Goal: Book appointment/travel/reservation

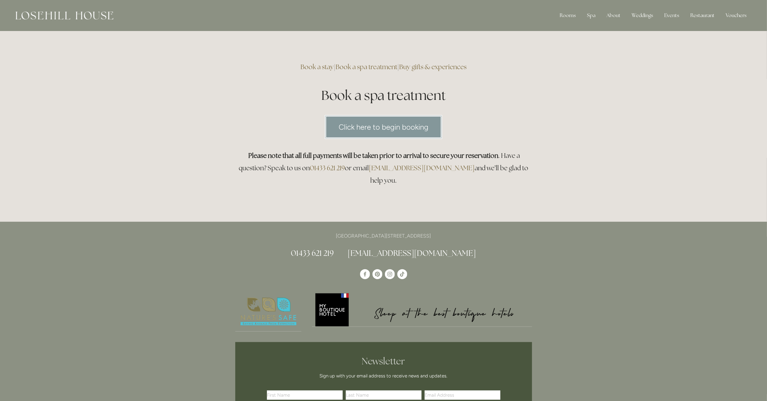
click at [335, 120] on link "Click here to begin booking" at bounding box center [384, 127] width 118 height 24
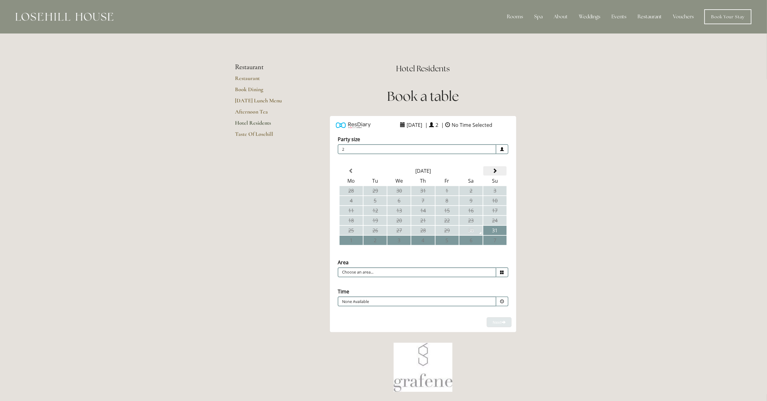
click at [496, 172] on span at bounding box center [494, 171] width 5 height 5
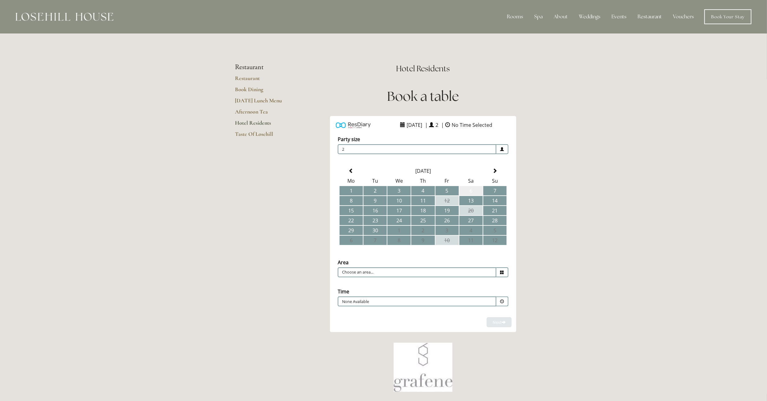
click at [472, 191] on td "6" at bounding box center [470, 190] width 23 height 9
click at [418, 268] on input "Choose an area..." at bounding box center [417, 273] width 159 height 10
click at [392, 282] on li "Restaurant" at bounding box center [420, 282] width 165 height 9
type input "Restaurant"
click at [500, 274] on span at bounding box center [502, 273] width 12 height 10
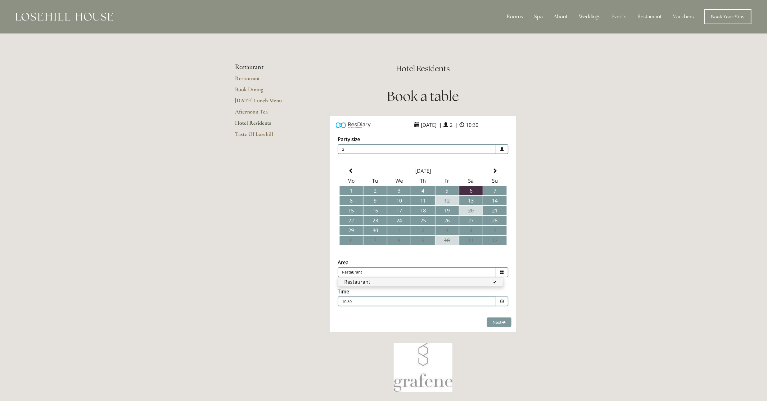
click at [474, 282] on li "Restaurant" at bounding box center [420, 282] width 165 height 9
click at [440, 299] on p "10:30" at bounding box center [398, 302] width 112 height 6
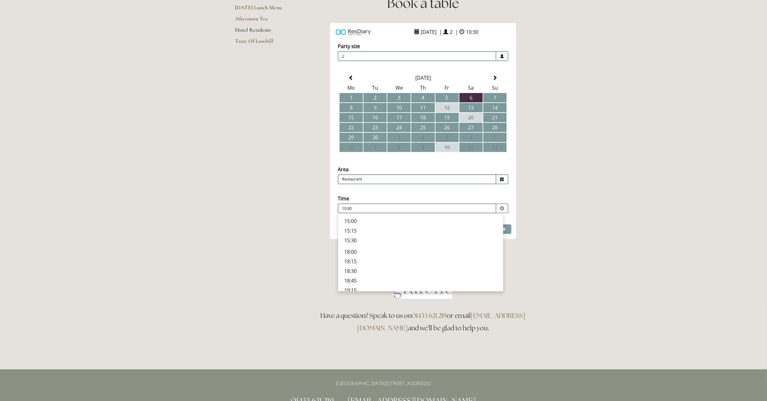
scroll to position [155, 0]
click at [362, 261] on p "18:00" at bounding box center [420, 261] width 153 height 7
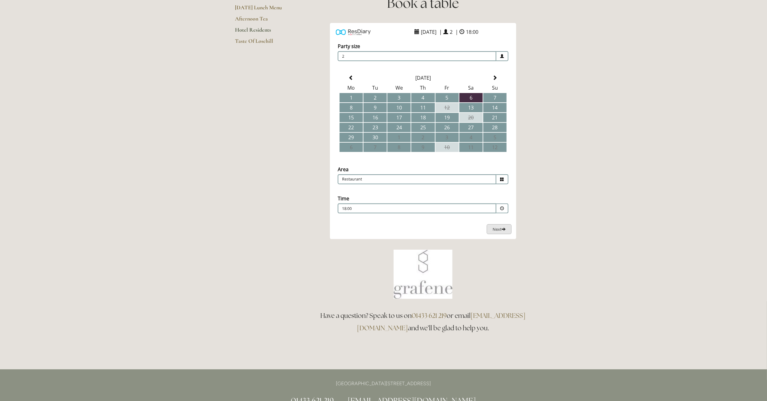
click at [503, 227] on span at bounding box center [504, 229] width 4 height 4
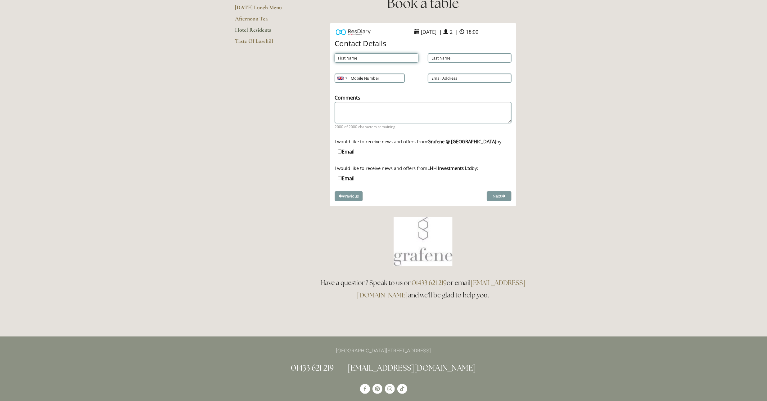
click at [399, 60] on input "First Name" at bounding box center [377, 57] width 84 height 9
type input "bradley"
click at [440, 58] on input "Last Name" at bounding box center [470, 57] width 84 height 9
type input "wigley"
click at [369, 73] on div "Mobile Number Afghanistan (‫افغانستان‬‎) +93 Albania (Shqipëri) +355 Algeria (‫…" at bounding box center [376, 78] width 93 height 16
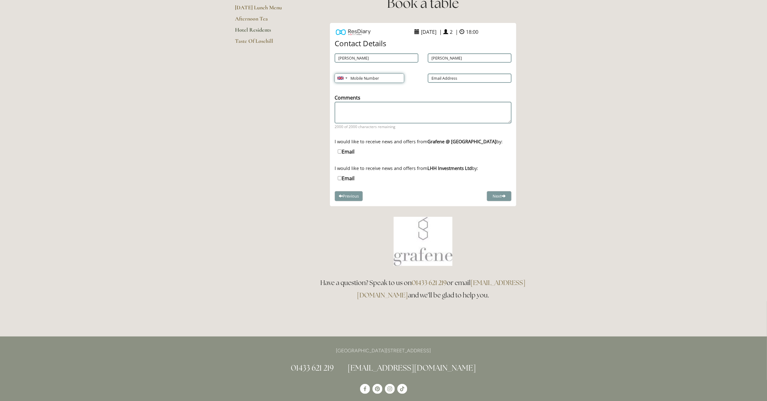
click at [372, 80] on input "Mobile Number" at bounding box center [370, 78] width 70 height 9
type input "07703363179"
click at [444, 78] on input "Email Address" at bounding box center [470, 78] width 84 height 9
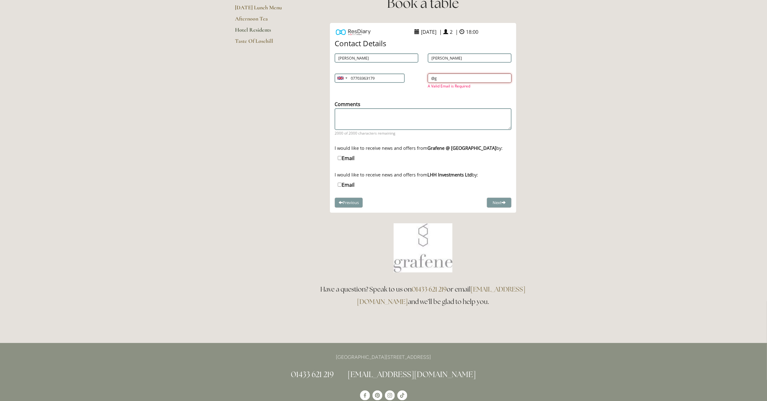
type input "@"
click at [474, 78] on input "bradwigley2002G" at bounding box center [470, 78] width 84 height 9
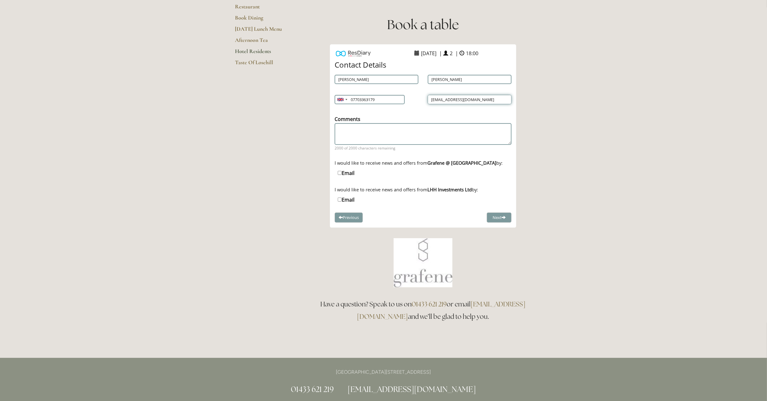
scroll to position [62, 0]
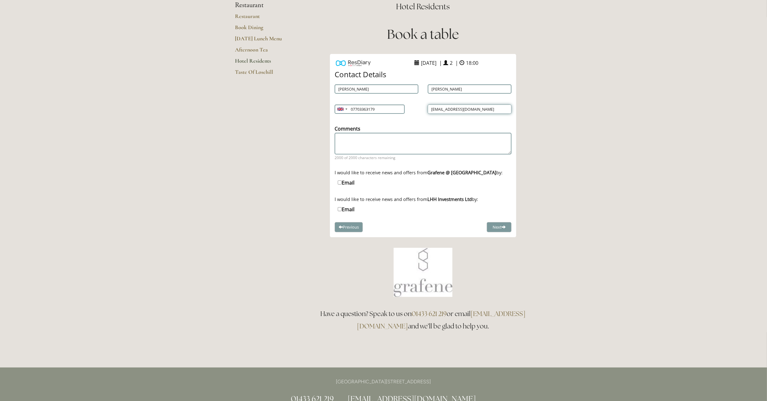
type input "bradwigley2002@gmail.com"
click at [417, 111] on div "Mobile Number Afghanistan (‫افغانستان‬‎) +93 Albania (Shqipëri) +355 Algeria (‫…" at bounding box center [376, 109] width 93 height 16
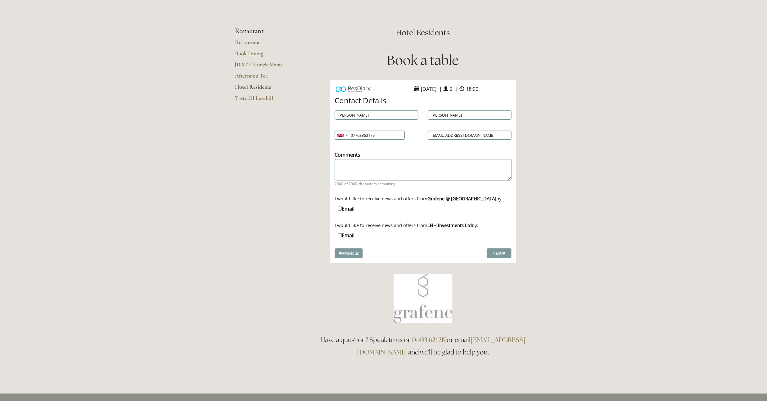
scroll to position [0, 0]
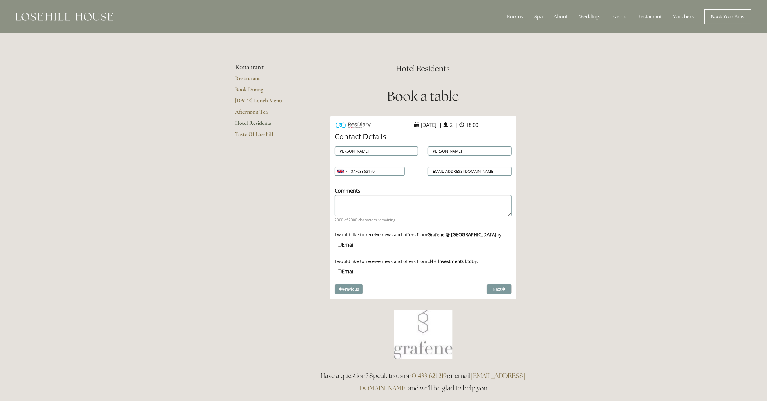
click at [338, 245] on input "Email" at bounding box center [340, 245] width 4 height 4
checkbox input "true"
click at [504, 288] on span at bounding box center [504, 289] width 4 height 4
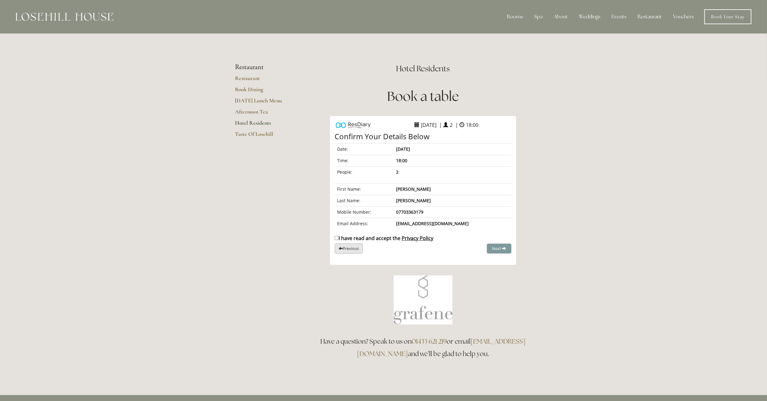
click at [351, 249] on button "Previous" at bounding box center [349, 249] width 28 height 10
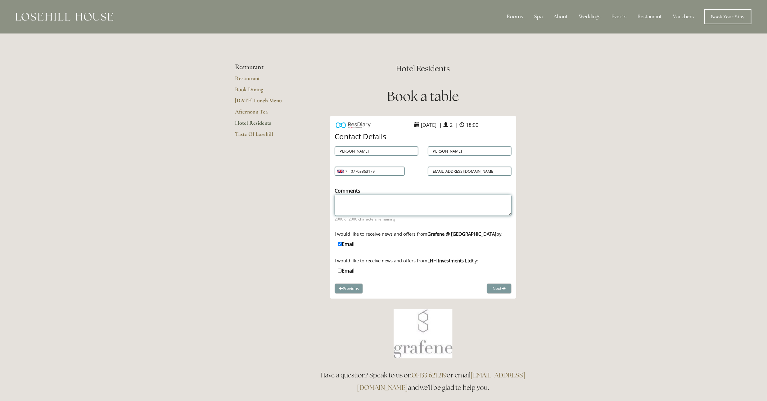
click at [360, 201] on textarea "Comments" at bounding box center [423, 205] width 177 height 21
click at [494, 286] on button "Next" at bounding box center [499, 289] width 25 height 10
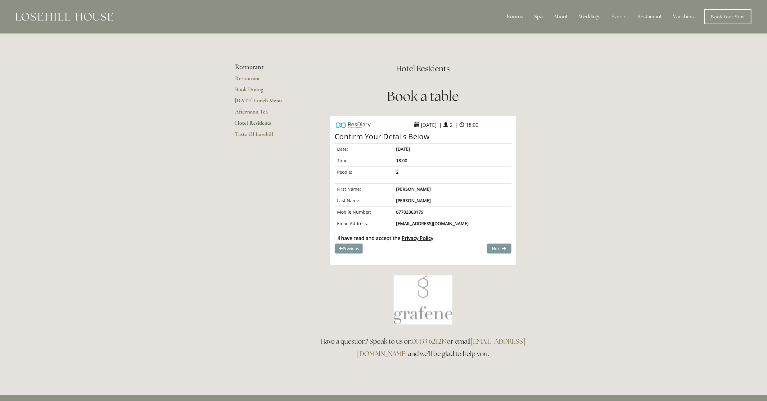
click at [334, 236] on div "I have read and accept the Privacy Policy" at bounding box center [423, 239] width 186 height 8
click at [336, 236] on input "I have read and accept the Privacy Policy" at bounding box center [337, 238] width 4 height 4
checkbox input "true"
click at [484, 246] on span "Complete Booking" at bounding box center [485, 249] width 34 height 6
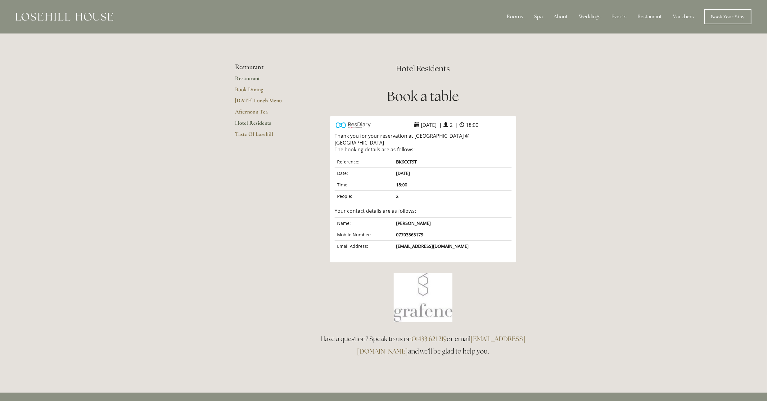
click at [252, 79] on link "Restaurant" at bounding box center [264, 80] width 59 height 11
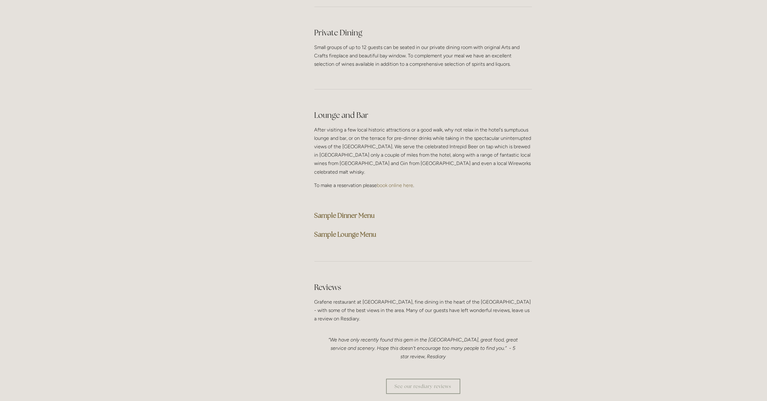
scroll to position [1490, 0]
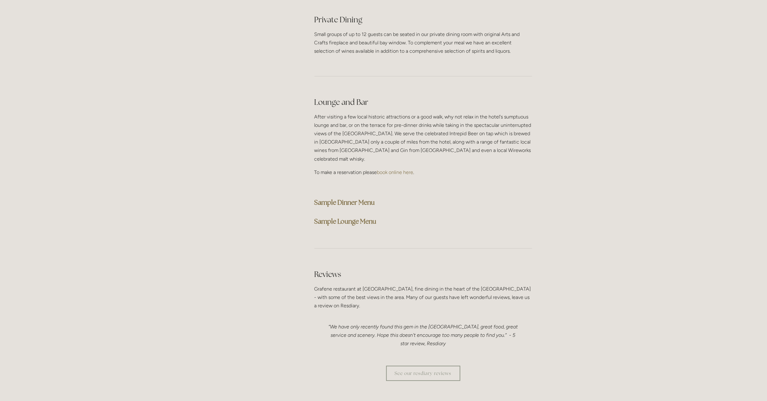
click at [348, 198] on strong "Sample Dinner Menu" at bounding box center [344, 202] width 61 height 8
click at [337, 198] on strong "Sample Dinner Menu" at bounding box center [344, 202] width 61 height 8
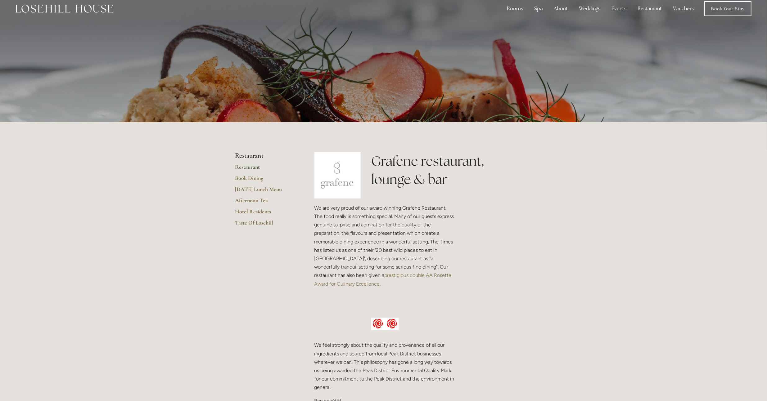
scroll to position [0, 0]
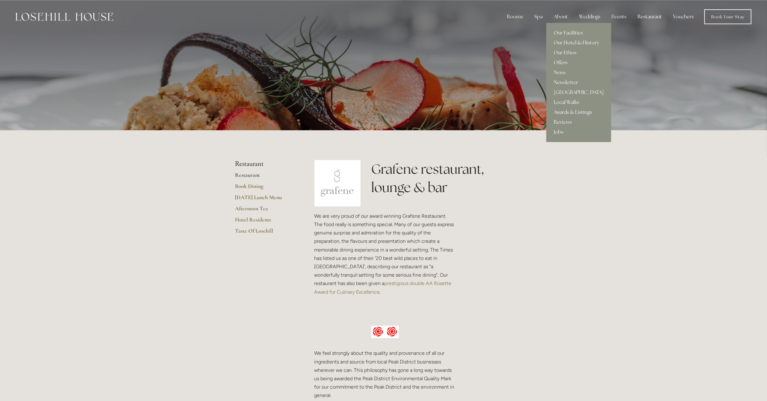
click at [566, 52] on link "Our Ethos" at bounding box center [578, 53] width 65 height 10
